Goal: Transaction & Acquisition: Purchase product/service

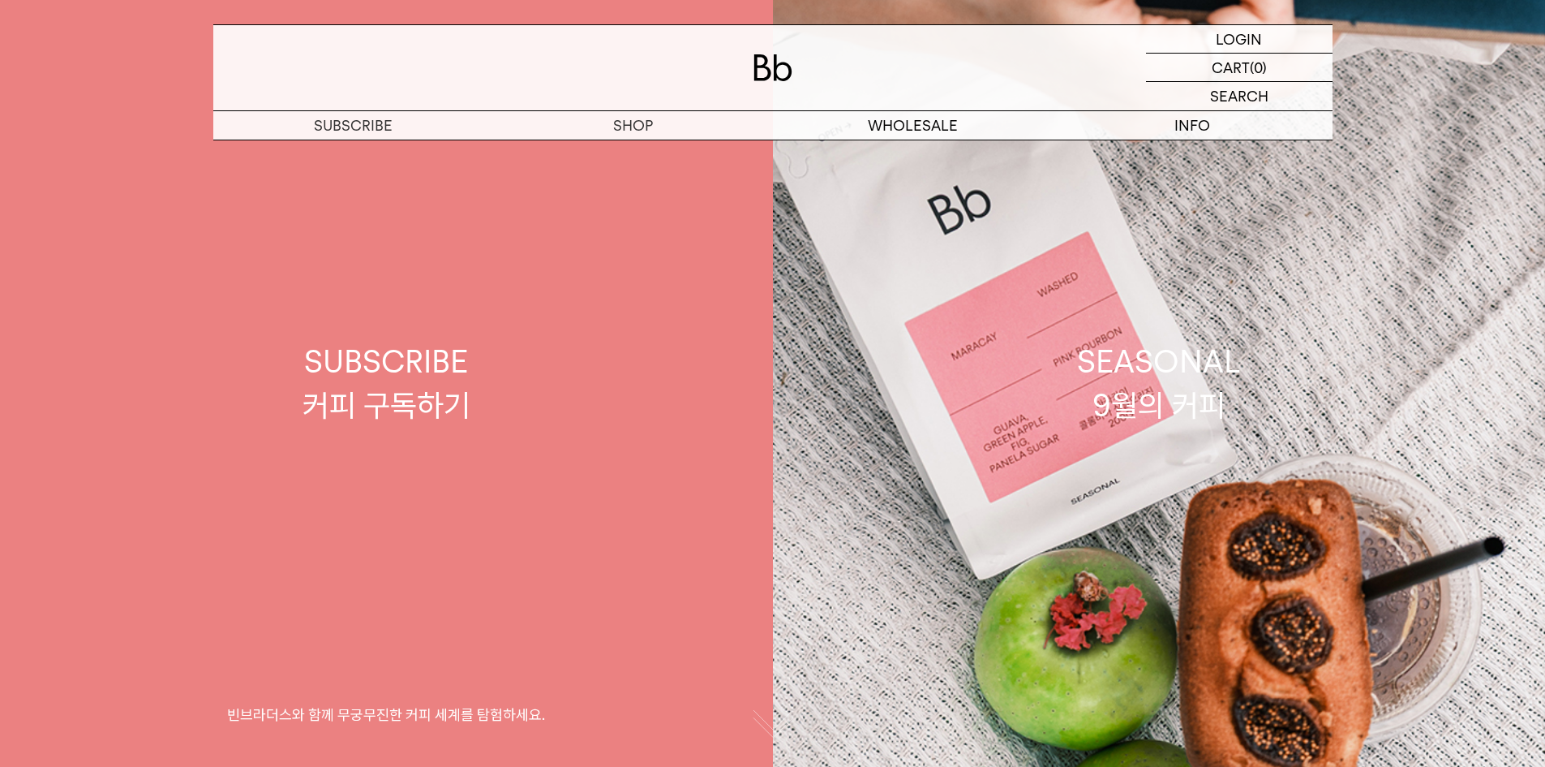
click at [469, 316] on link "SUBSCRIBE 커피 구독하기 빈브라더스와 함께 무궁무진한 커피 세계를 탐험하세요." at bounding box center [386, 383] width 773 height 767
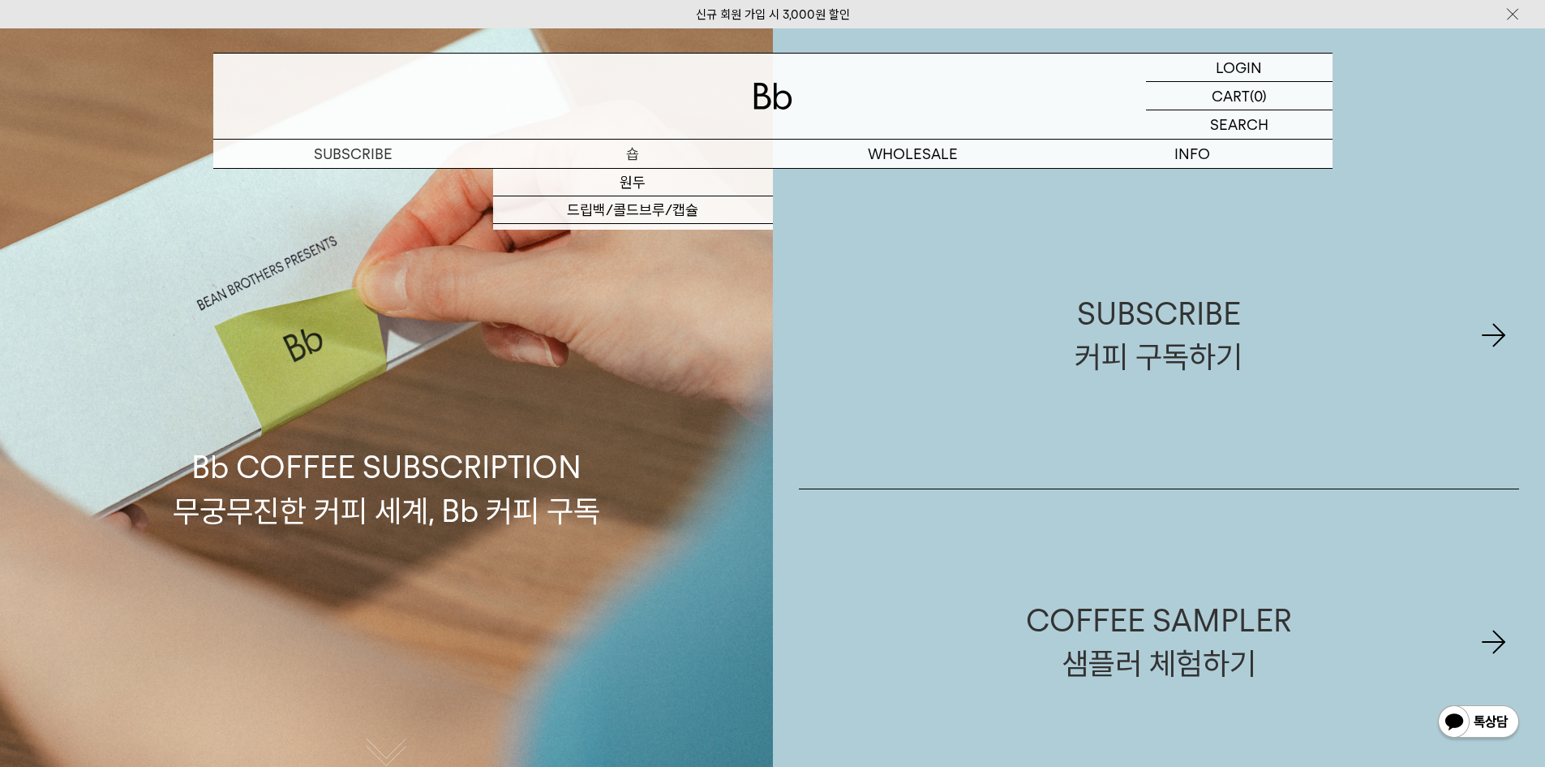
click at [629, 161] on p "숍" at bounding box center [633, 154] width 280 height 28
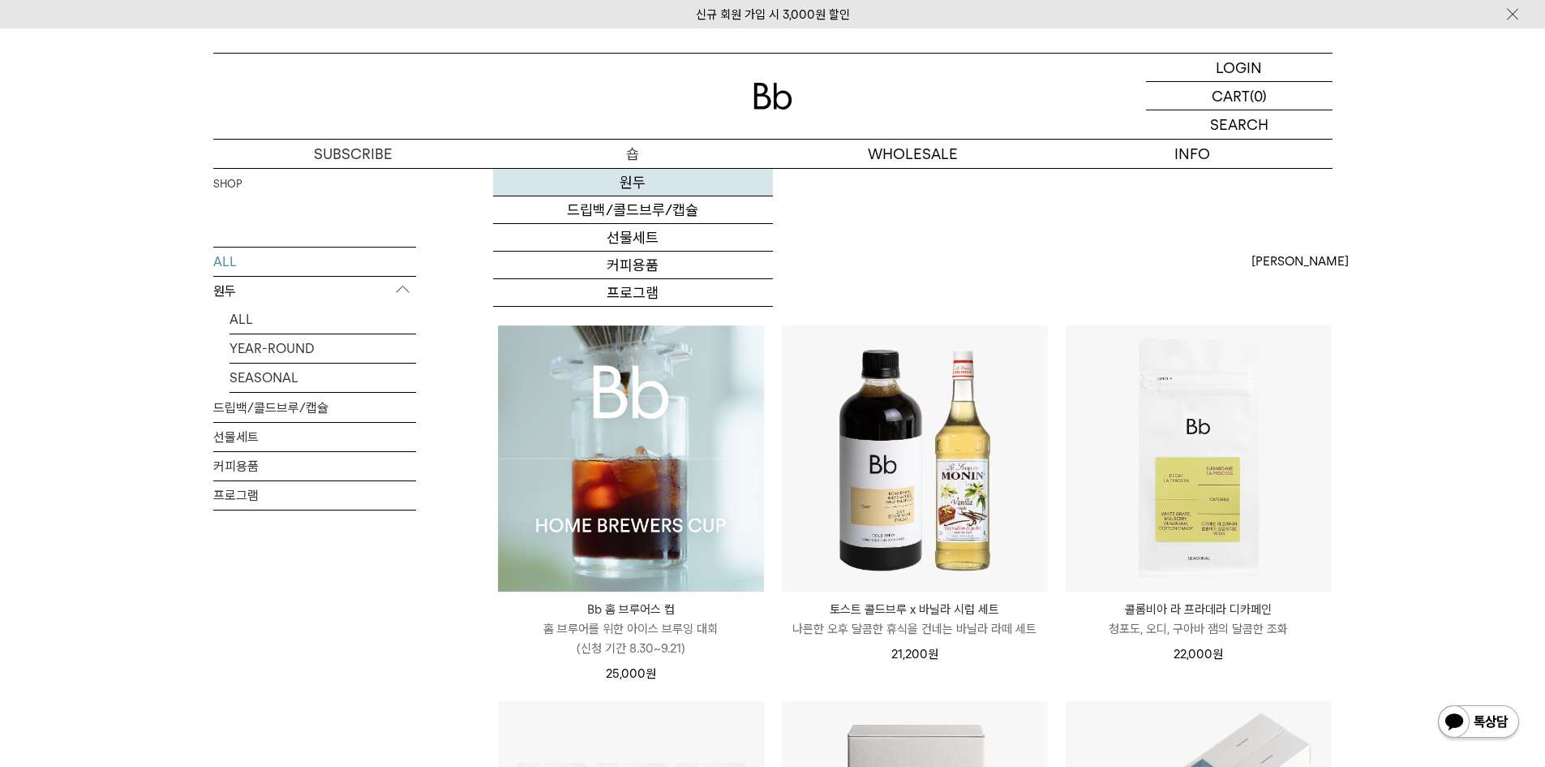
click at [630, 192] on link "원두" at bounding box center [633, 183] width 280 height 28
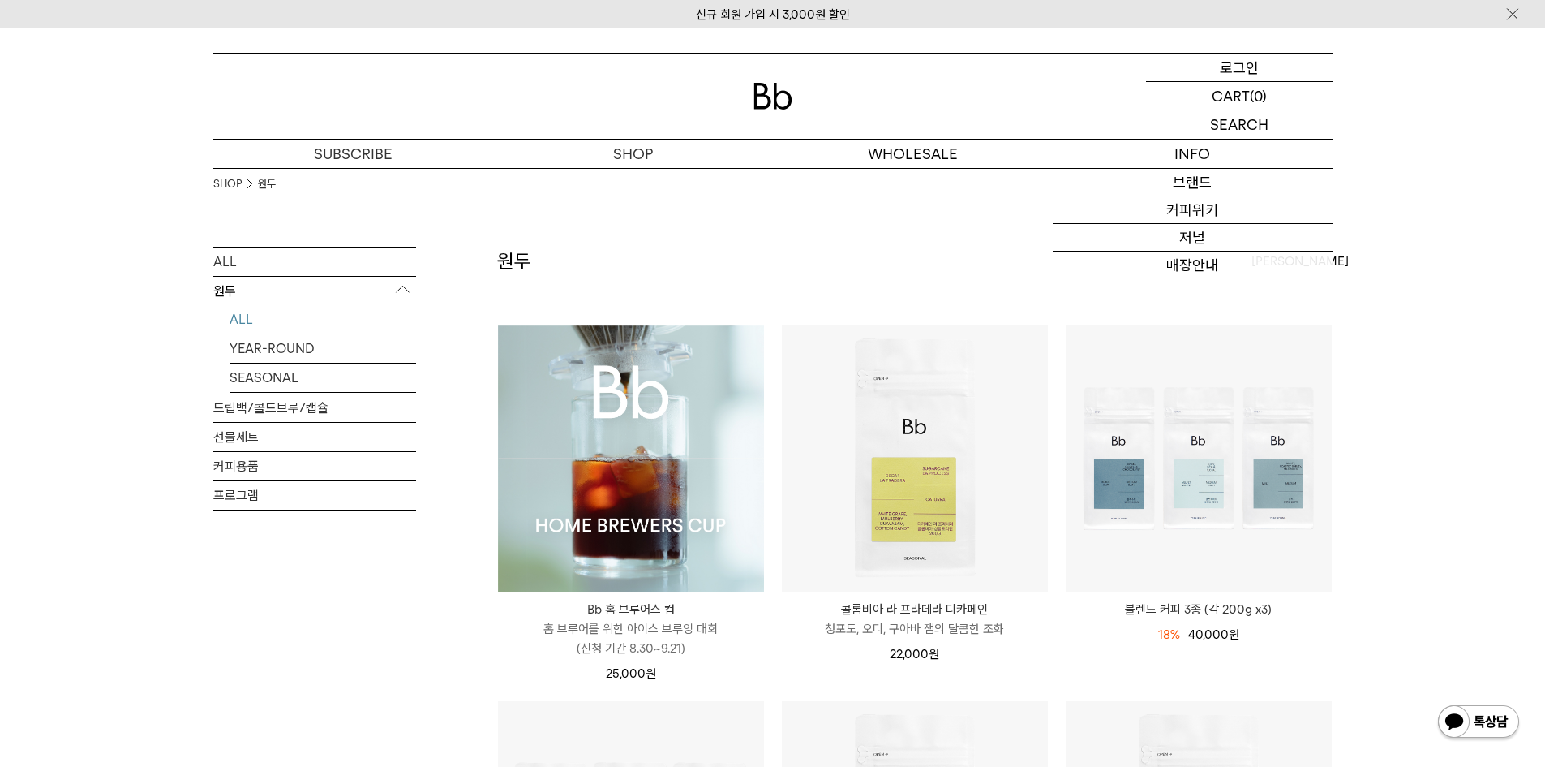
click at [1236, 75] on p "로그인" at bounding box center [1239, 68] width 39 height 28
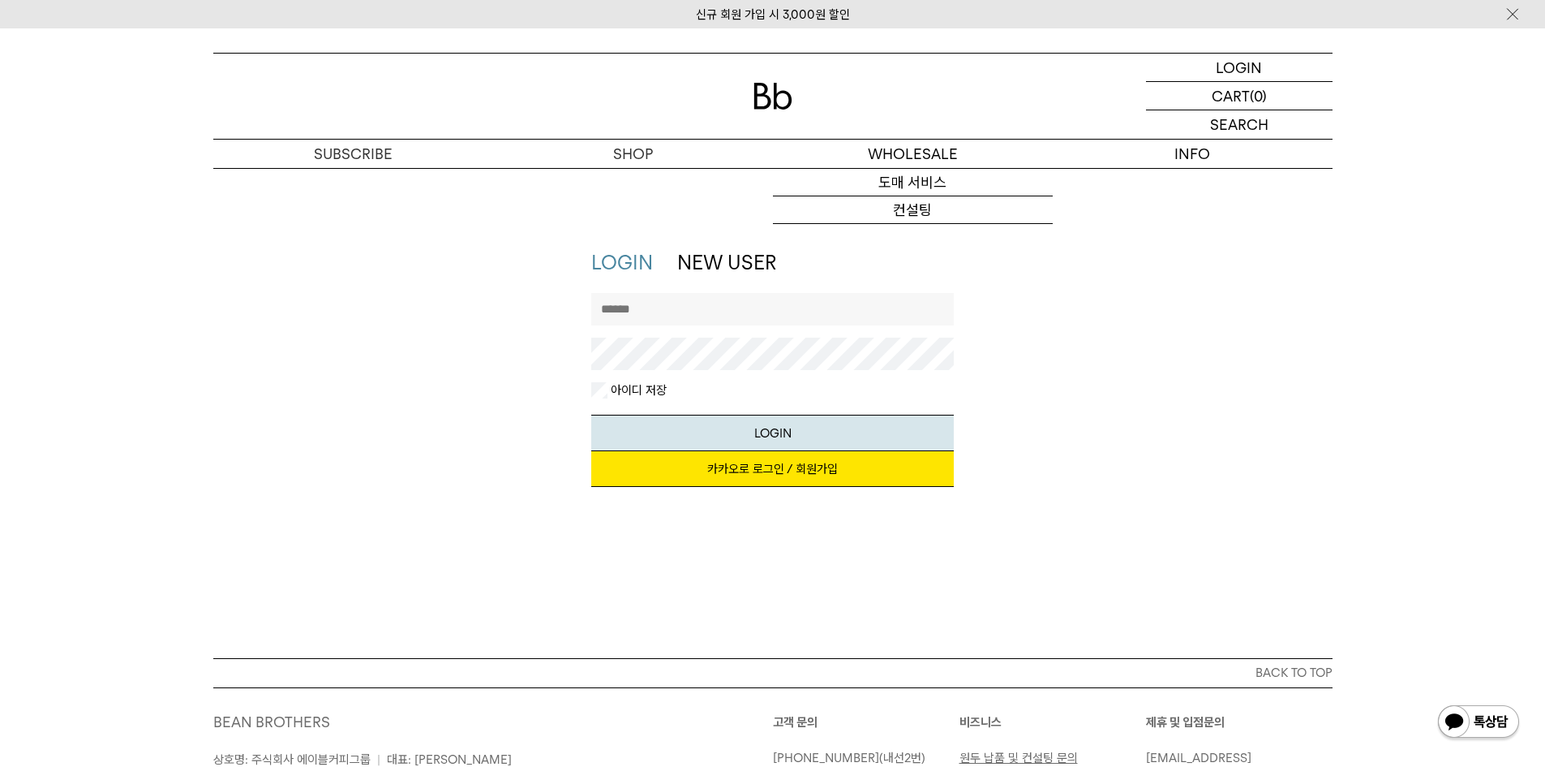
click at [725, 470] on link "카카오로 로그인 / 회원가입" at bounding box center [772, 469] width 363 height 36
